Goal: Task Accomplishment & Management: Complete application form

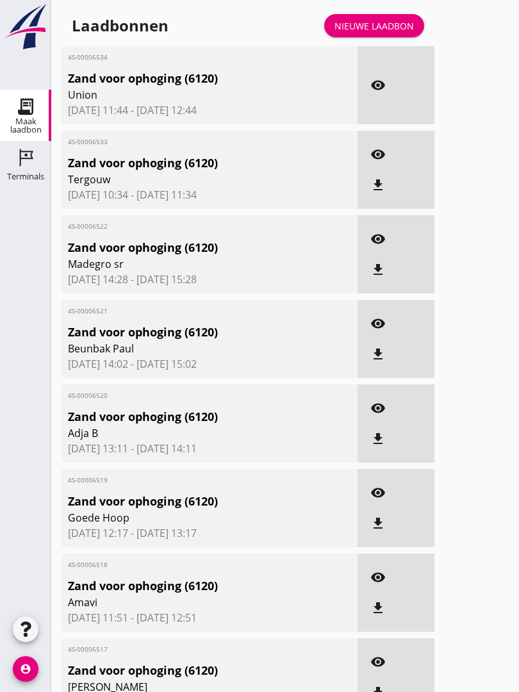
click at [386, 28] on link "Nieuwe laadbon" at bounding box center [374, 25] width 100 height 23
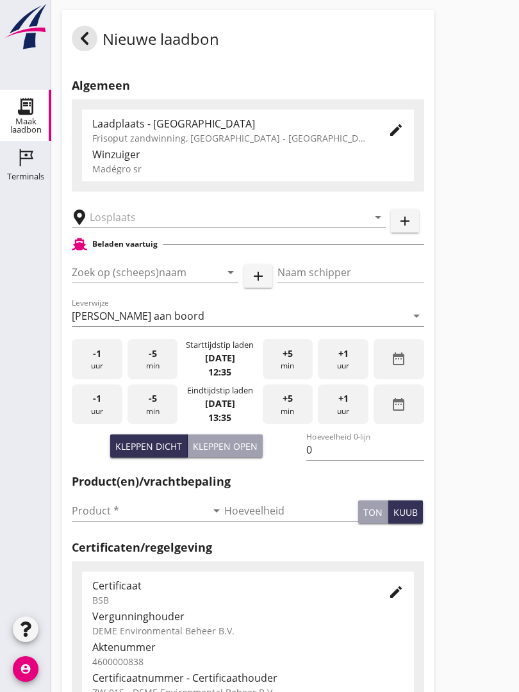
click at [142, 225] on input "text" at bounding box center [220, 217] width 260 height 21
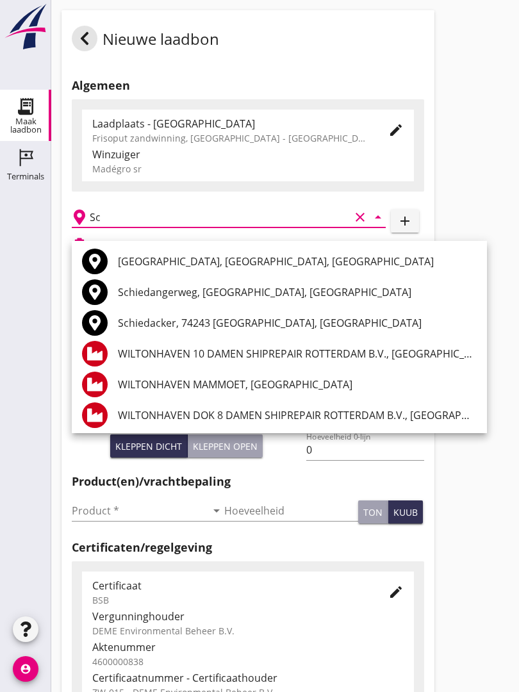
type input "S"
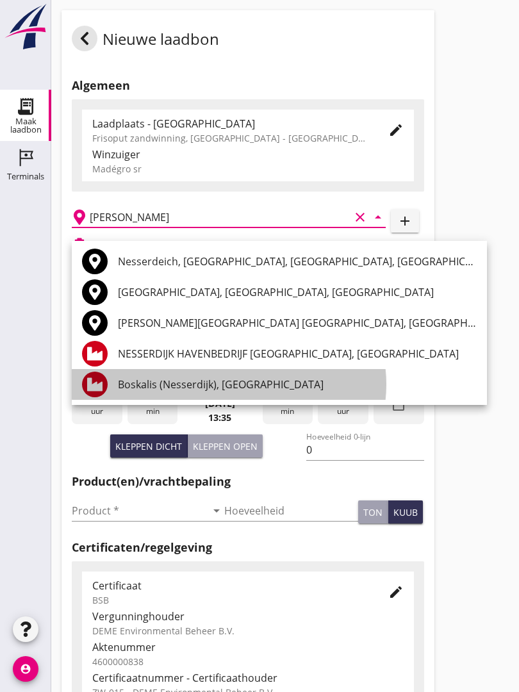
click at [230, 386] on div "Boskalis (Nesserdijk), [GEOGRAPHIC_DATA]" at bounding box center [297, 384] width 359 height 15
type input "Boskalis (Nesserdijk), [GEOGRAPHIC_DATA]"
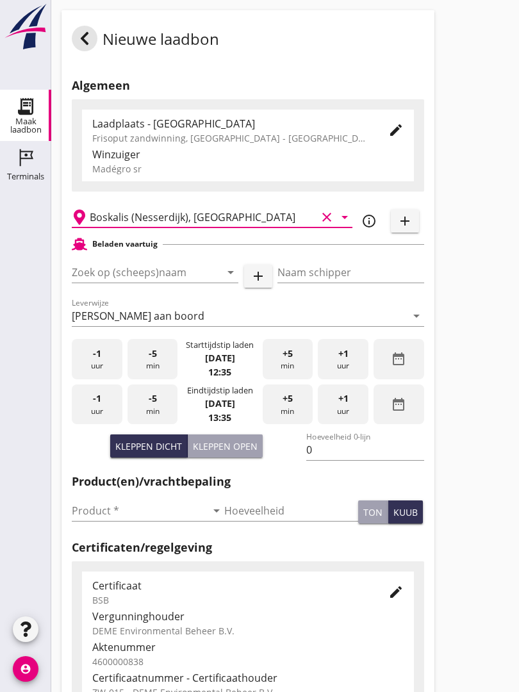
click at [169, 283] on input "Zoek op (scheeps)naam" at bounding box center [137, 272] width 131 height 21
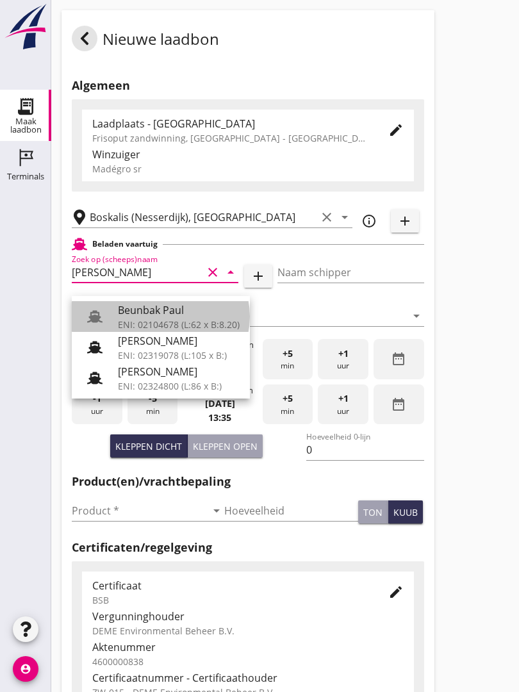
click at [174, 309] on div "Beunbak Paul" at bounding box center [179, 309] width 122 height 15
type input "Beunbak Paul"
type input "[PERSON_NAME]"
type input "576"
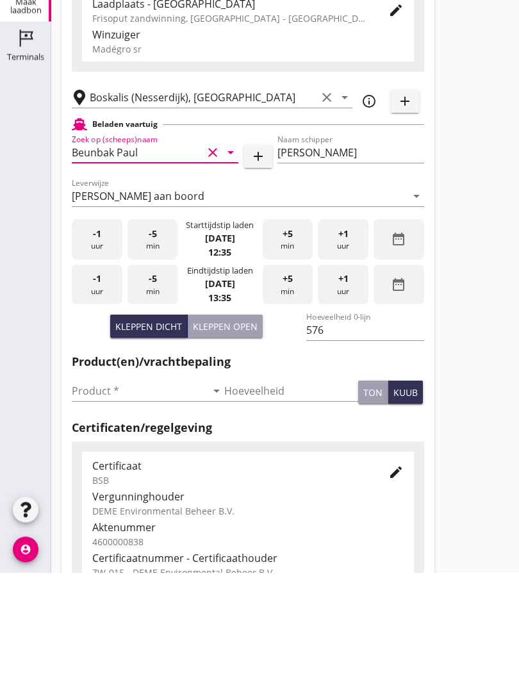
click at [92, 500] on input "Product *" at bounding box center [139, 510] width 135 height 21
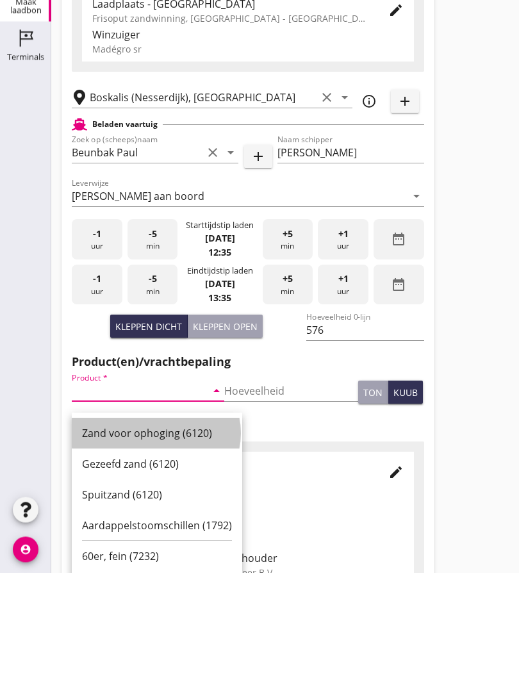
click at [154, 545] on div "Zand voor ophoging (6120)" at bounding box center [157, 552] width 150 height 15
type input "Zand voor ophoging (6120)"
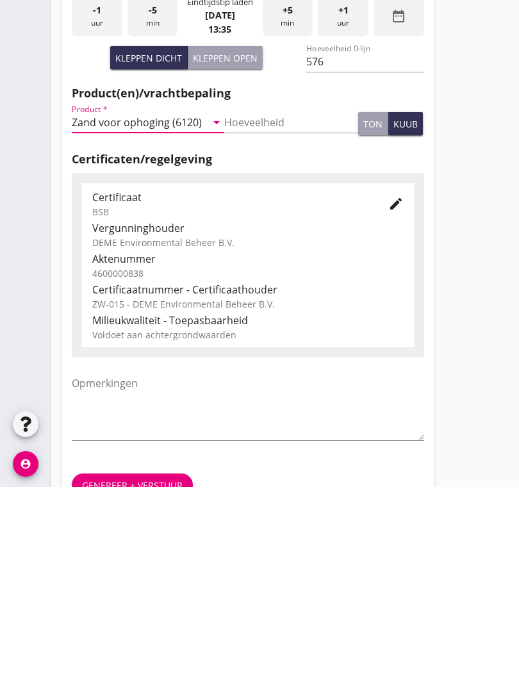
scroll to position [224, 0]
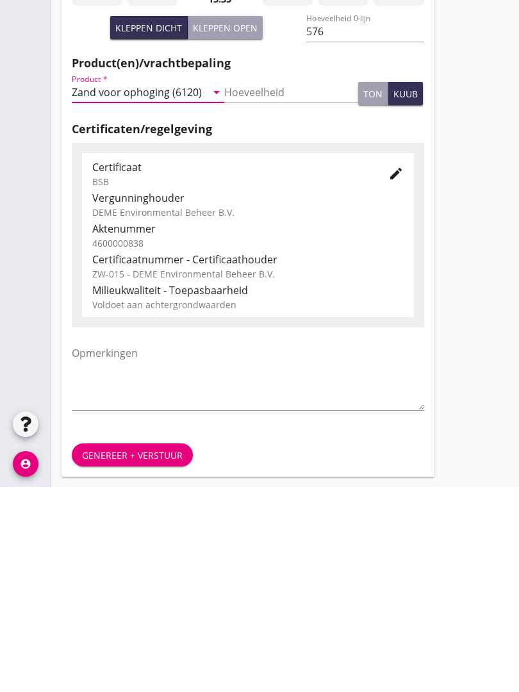
click at [113, 654] on div "Genereer + verstuur" at bounding box center [132, 660] width 101 height 13
